Goal: Task Accomplishment & Management: Complete application form

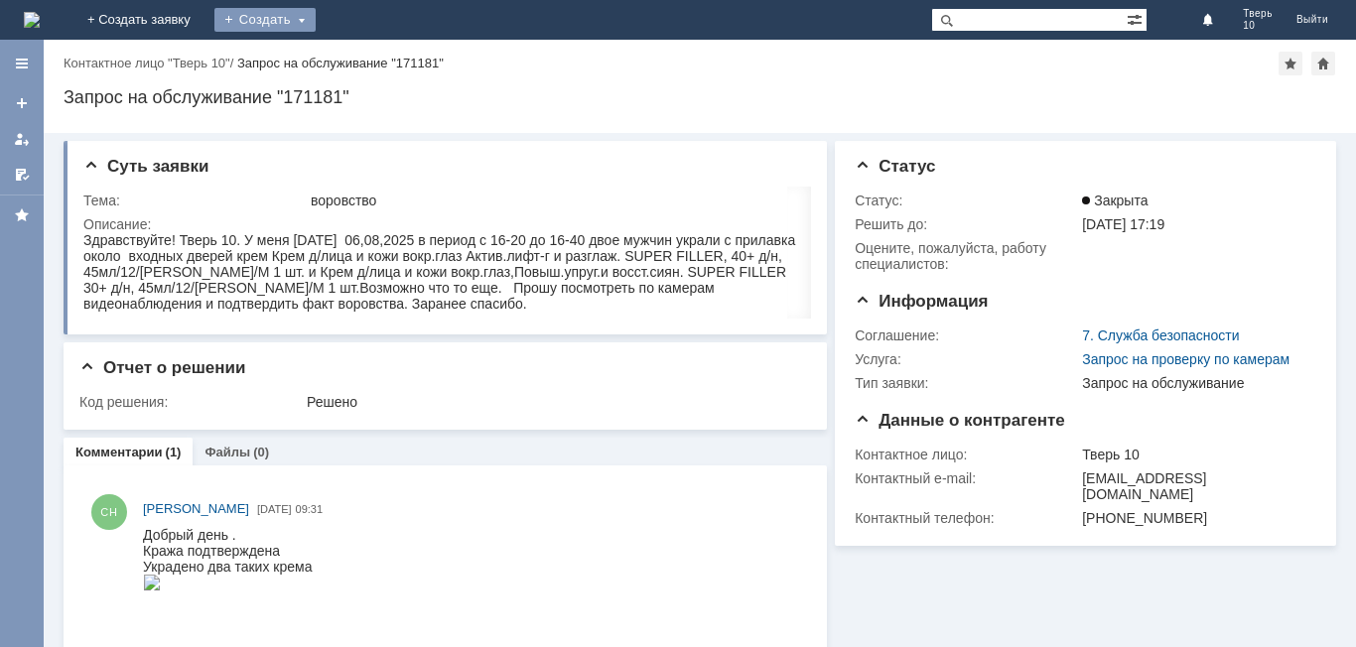
click at [316, 11] on div "Создать" at bounding box center [264, 20] width 101 height 24
click at [316, 18] on div "Создать" at bounding box center [264, 20] width 101 height 24
click at [316, 11] on div "Создать" at bounding box center [264, 20] width 101 height 24
click at [369, 59] on link "Заявка" at bounding box center [293, 60] width 151 height 24
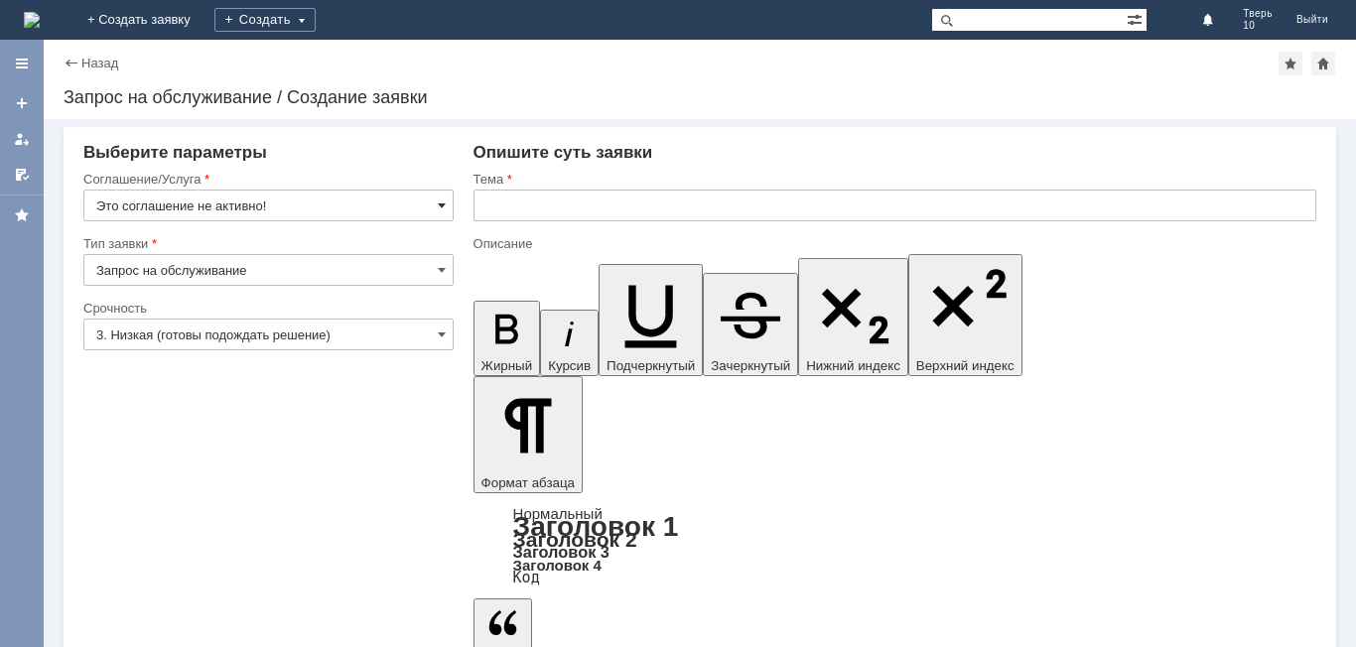
click at [444, 203] on span at bounding box center [442, 206] width 8 height 16
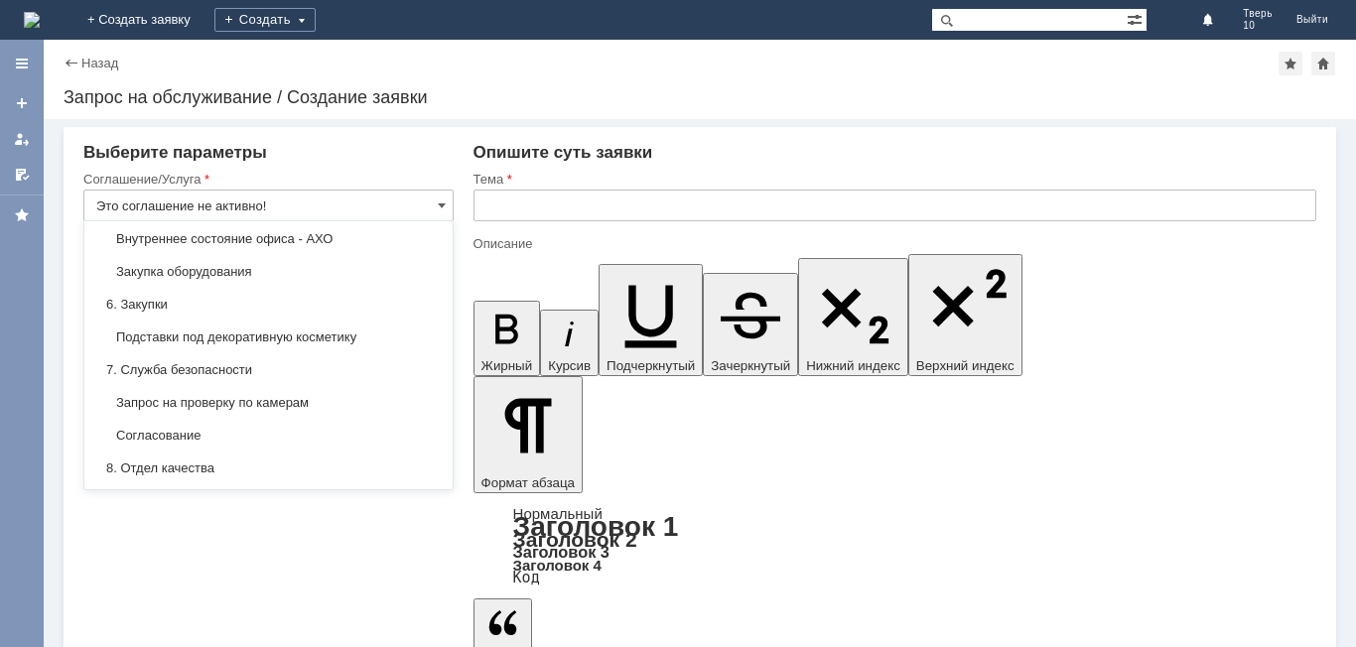
scroll to position [1596, 0]
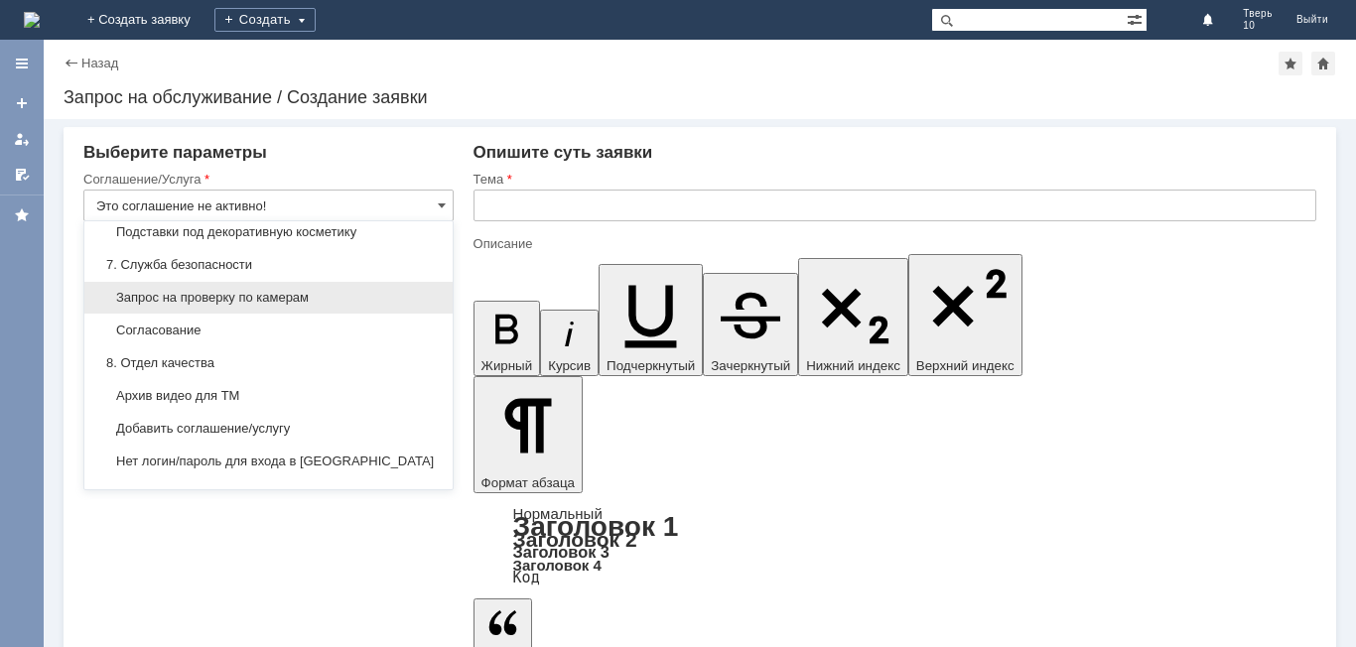
click at [296, 306] on span "Запрос на проверку по камерам" at bounding box center [268, 298] width 344 height 16
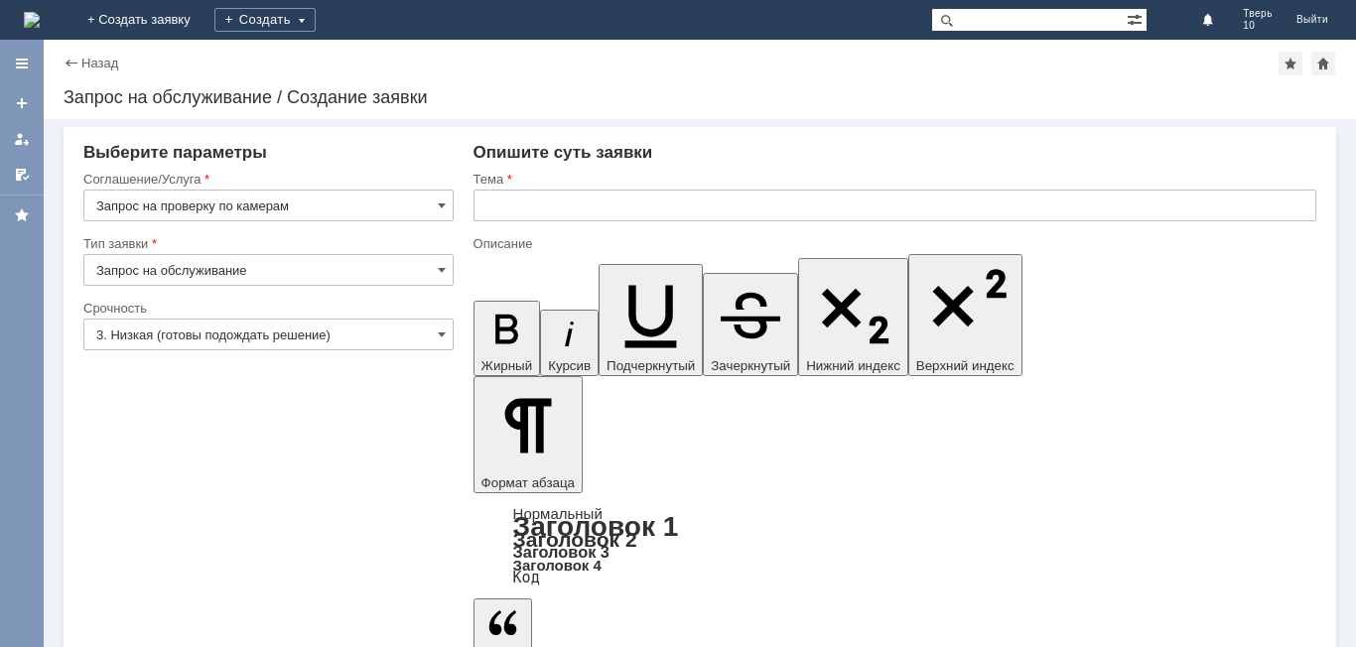
type input "Запрос на проверку по камерам"
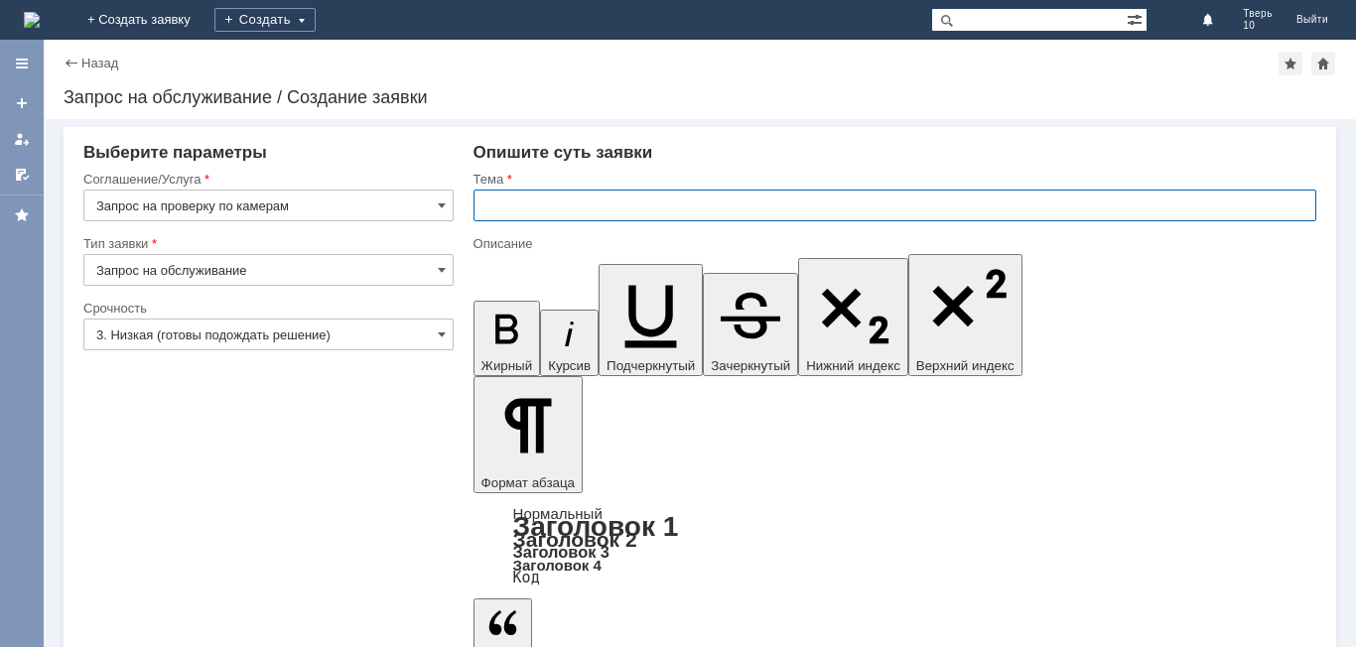
click at [570, 200] on input "text" at bounding box center [895, 206] width 843 height 32
type input "воровство"
